Goal: Information Seeking & Learning: Learn about a topic

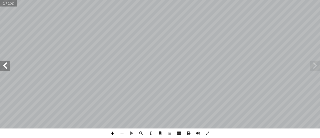
click at [113, 132] on span at bounding box center [113, 133] width 10 height 10
click at [6, 69] on span at bounding box center [5, 66] width 10 height 10
click at [7, 67] on span at bounding box center [5, 66] width 10 height 10
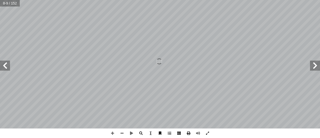
click at [7, 67] on span at bounding box center [5, 66] width 10 height 10
click at [5, 70] on span at bounding box center [5, 66] width 10 height 10
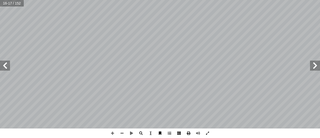
click at [5, 68] on span at bounding box center [5, 66] width 10 height 10
click at [8, 68] on span at bounding box center [5, 66] width 10 height 10
click at [316, 68] on span at bounding box center [315, 66] width 10 height 10
